Goal: Transaction & Acquisition: Purchase product/service

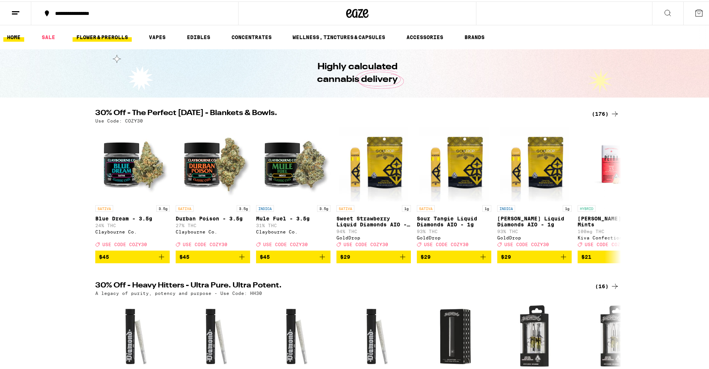
click at [115, 39] on link "FLOWER & PREROLLS" at bounding box center [102, 35] width 59 height 9
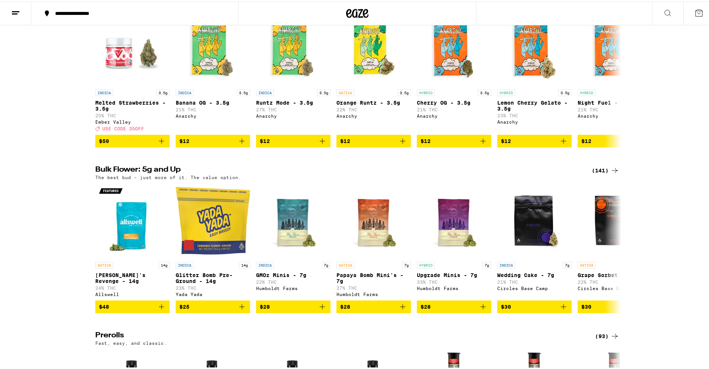
scroll to position [112, 0]
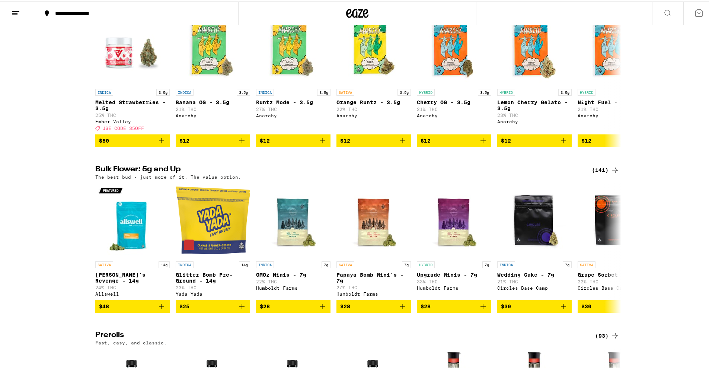
click at [593, 173] on div "(141)" at bounding box center [605, 168] width 28 height 9
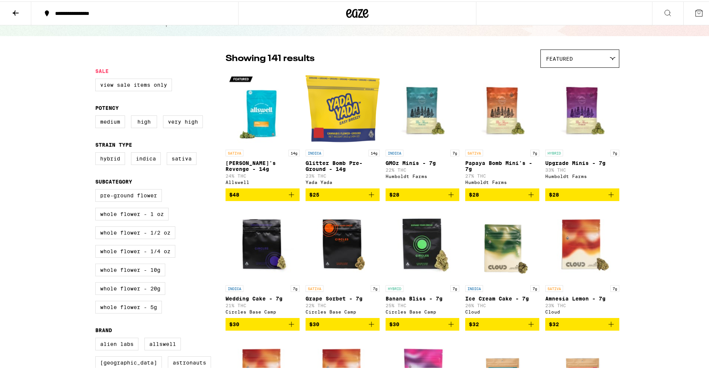
scroll to position [37, 0]
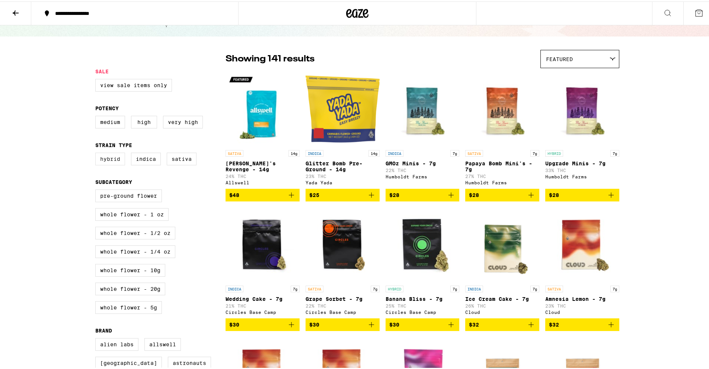
click at [111, 164] on label "Hybrid" at bounding box center [110, 157] width 30 height 13
click at [97, 152] on input "Hybrid" at bounding box center [97, 152] width 0 height 0
checkbox input "true"
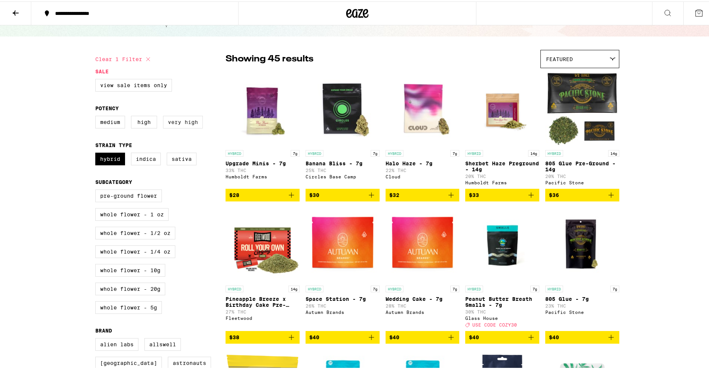
click at [182, 126] on label "Very High" at bounding box center [183, 120] width 40 height 13
click at [97, 116] on input "Very High" at bounding box center [97, 115] width 0 height 0
checkbox input "true"
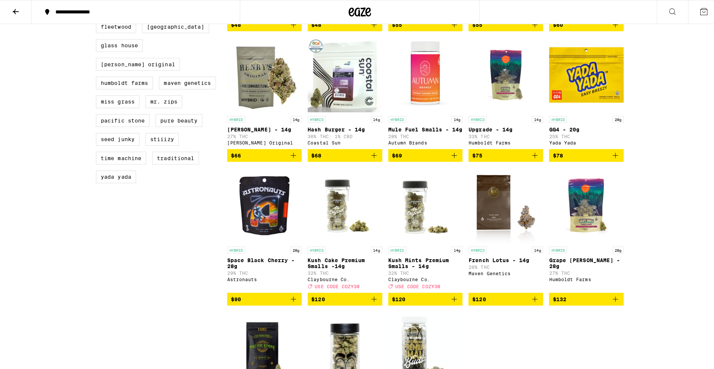
scroll to position [446, 0]
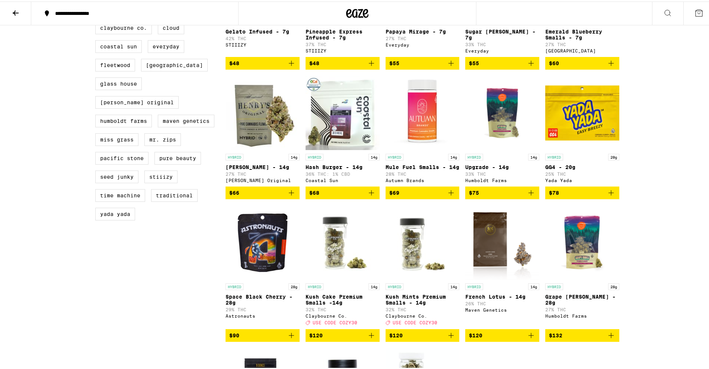
click at [369, 194] on icon "Add to bag" at bounding box center [371, 191] width 5 height 5
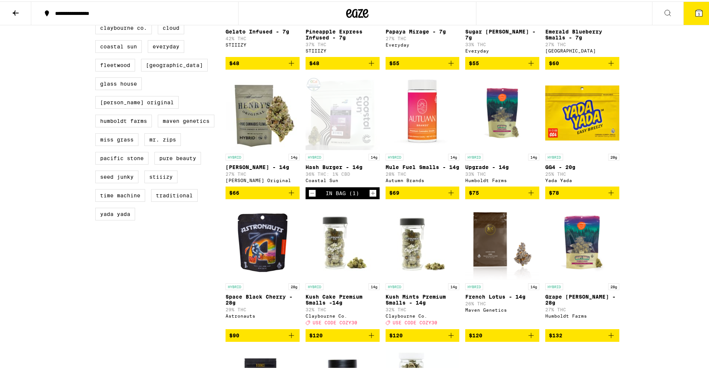
click at [370, 194] on icon "Increment" at bounding box center [372, 192] width 4 height 4
click at [696, 12] on icon at bounding box center [698, 11] width 7 height 7
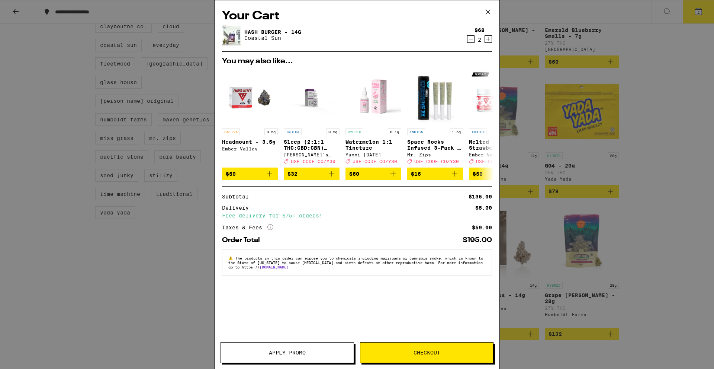
click at [428, 355] on span "Checkout" at bounding box center [427, 352] width 27 height 5
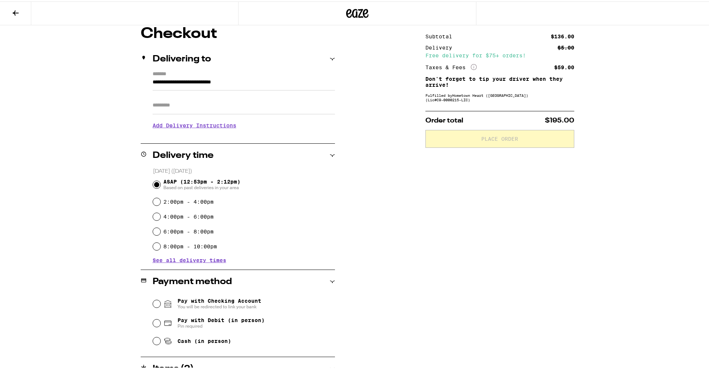
scroll to position [103, 0]
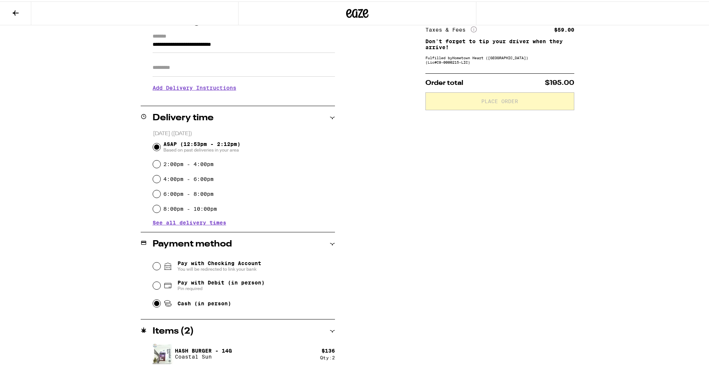
click at [154, 305] on input "Cash (in person)" at bounding box center [156, 301] width 7 height 7
radio input "true"
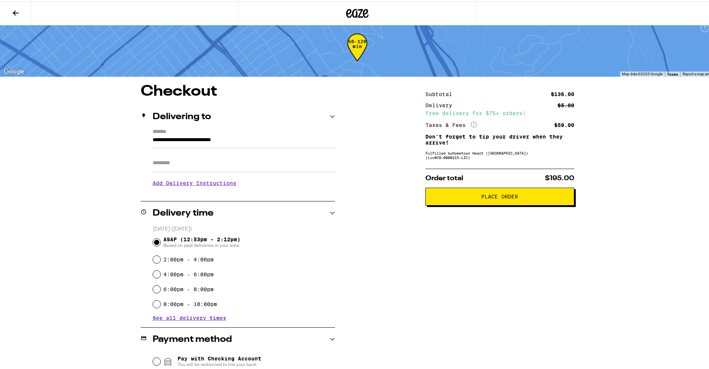
scroll to position [0, 0]
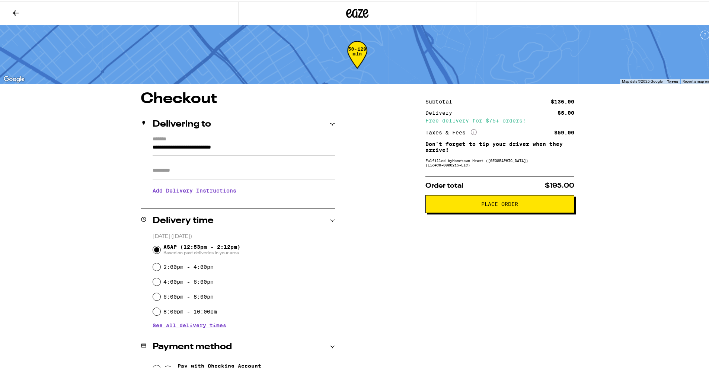
click at [485, 208] on button "Place Order" at bounding box center [499, 202] width 149 height 18
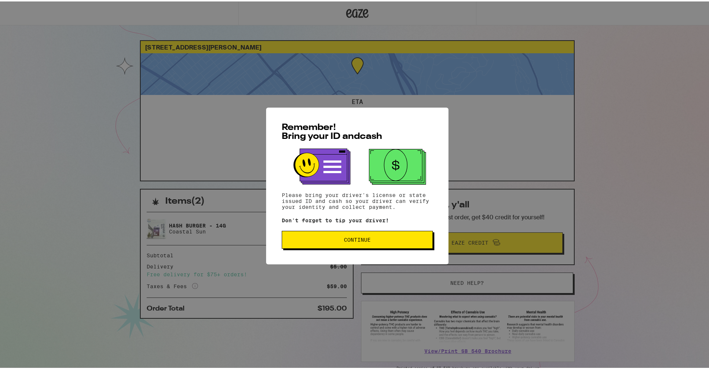
click at [389, 239] on span "Continue" at bounding box center [357, 237] width 138 height 5
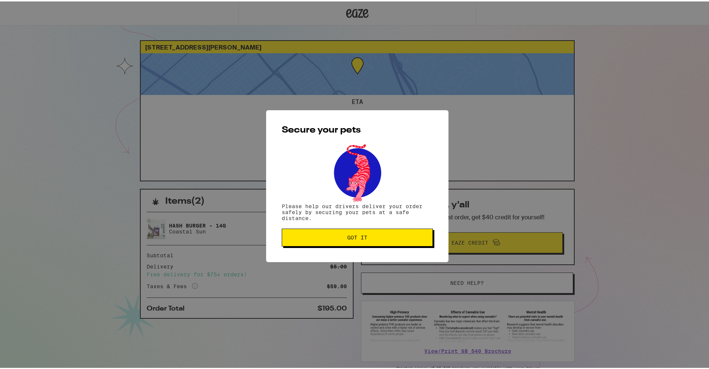
click at [395, 238] on span "Got it" at bounding box center [357, 235] width 138 height 5
